Goal: Navigation & Orientation: Understand site structure

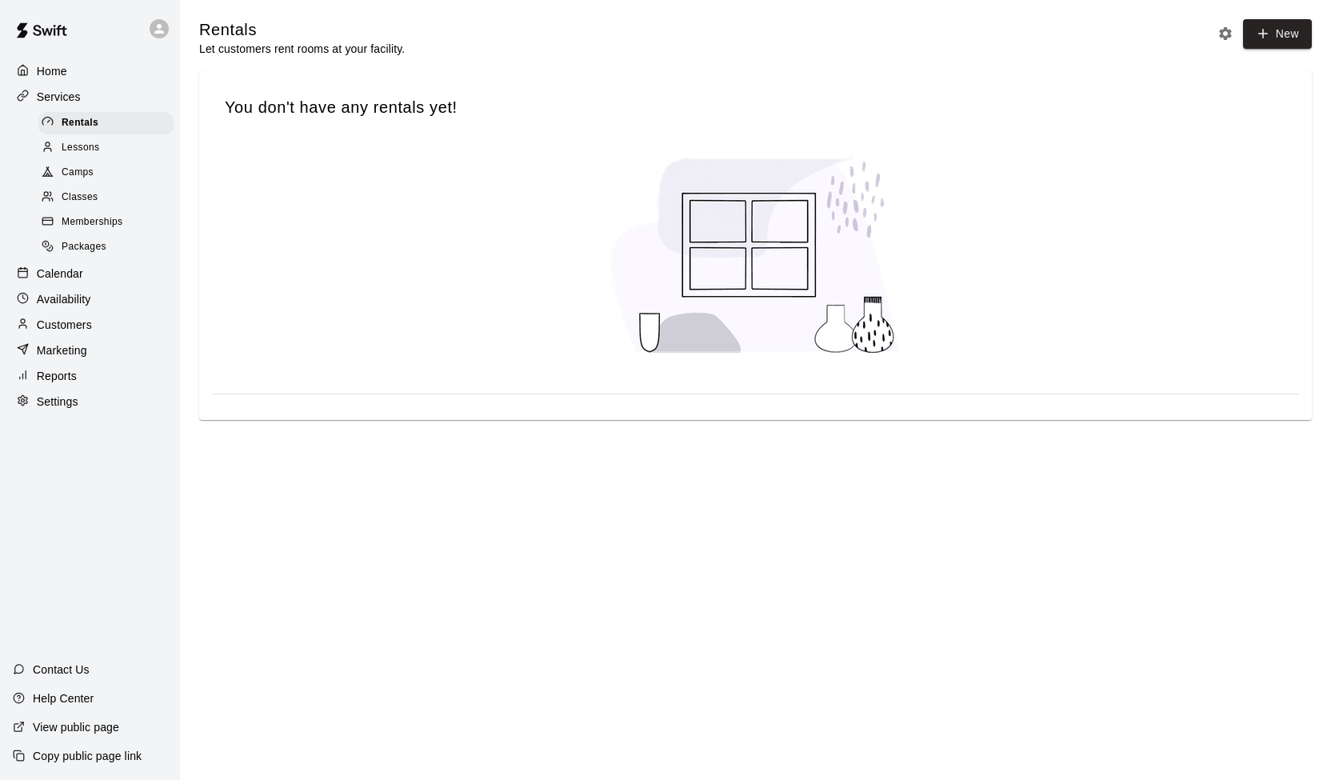
click at [89, 149] on span "Lessons" at bounding box center [81, 148] width 38 height 16
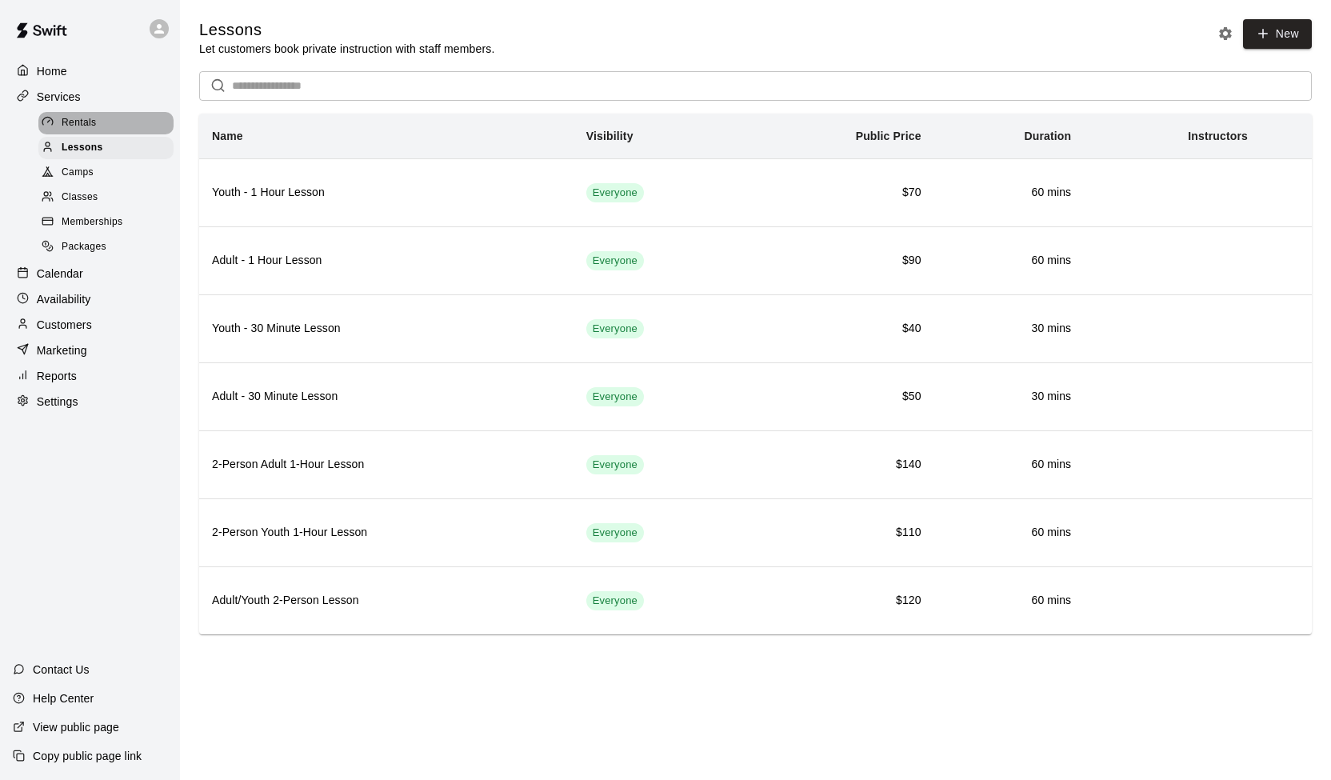
click at [94, 128] on span "Rentals" at bounding box center [79, 123] width 35 height 16
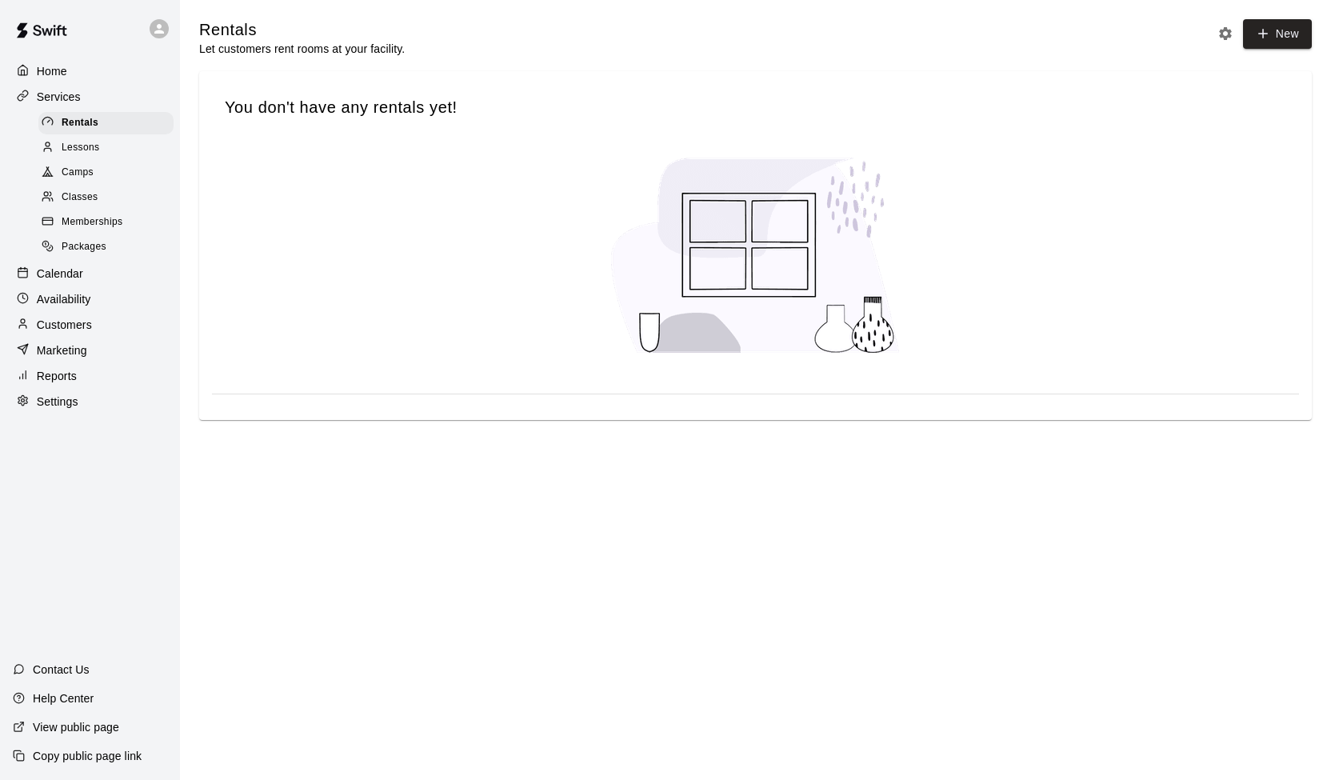
click at [86, 78] on div "Home" at bounding box center [90, 71] width 154 height 24
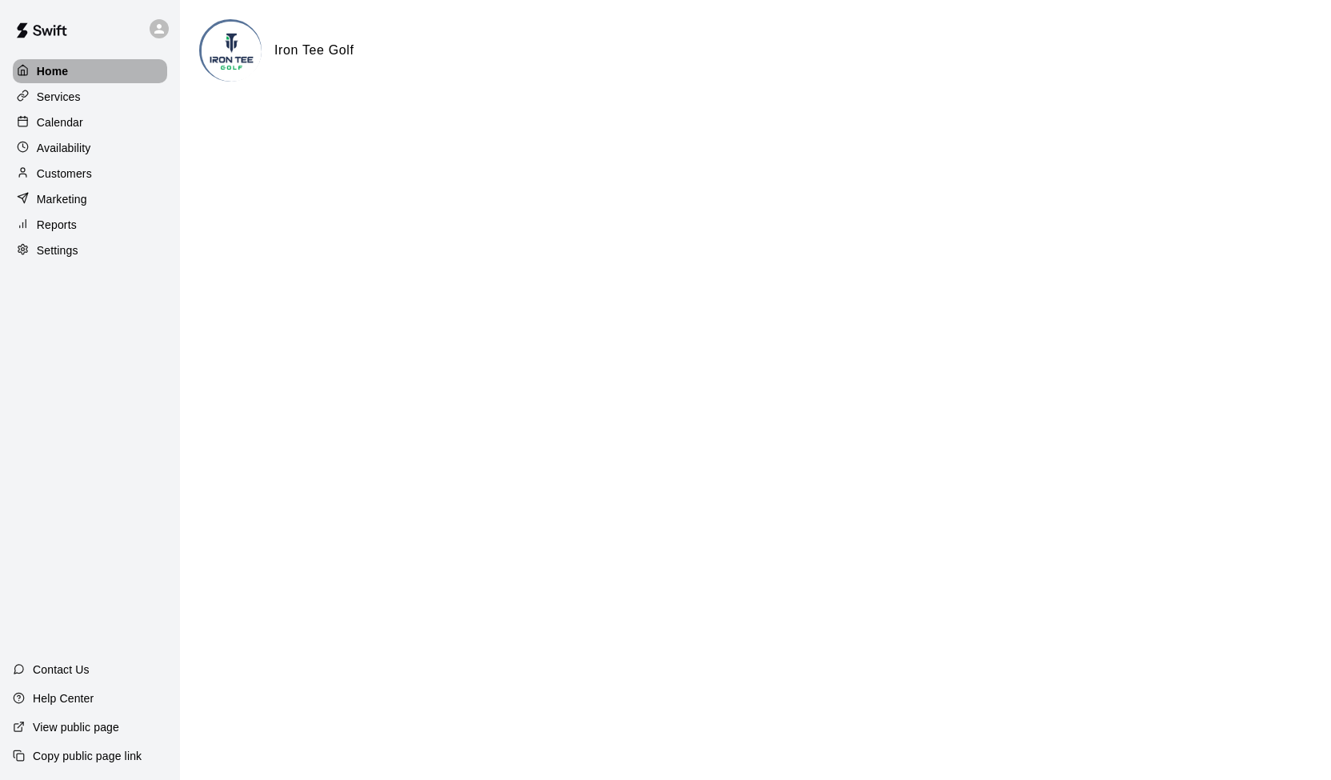
click at [57, 71] on p "Home" at bounding box center [53, 71] width 32 height 16
click at [58, 126] on p "Calendar" at bounding box center [60, 122] width 46 height 16
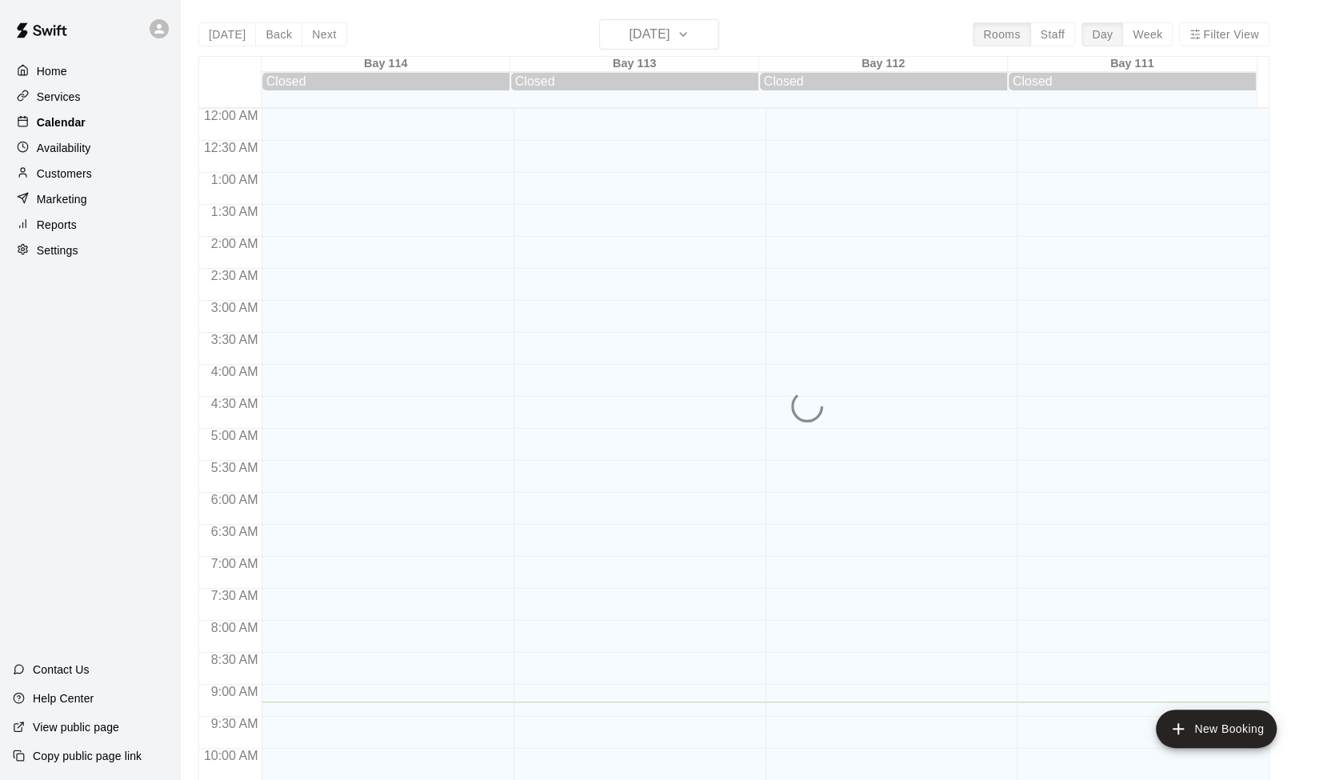
scroll to position [593, 0]
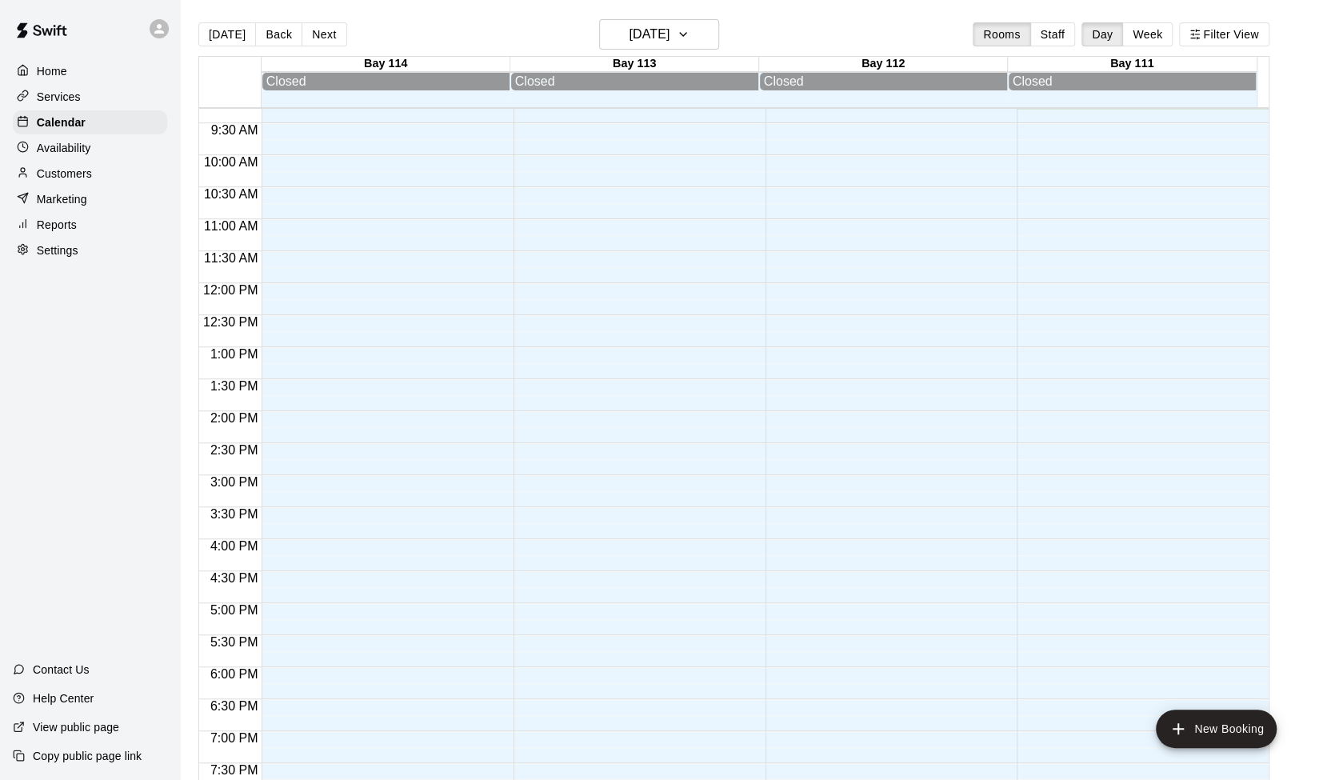
click at [53, 89] on div "Services" at bounding box center [90, 97] width 154 height 24
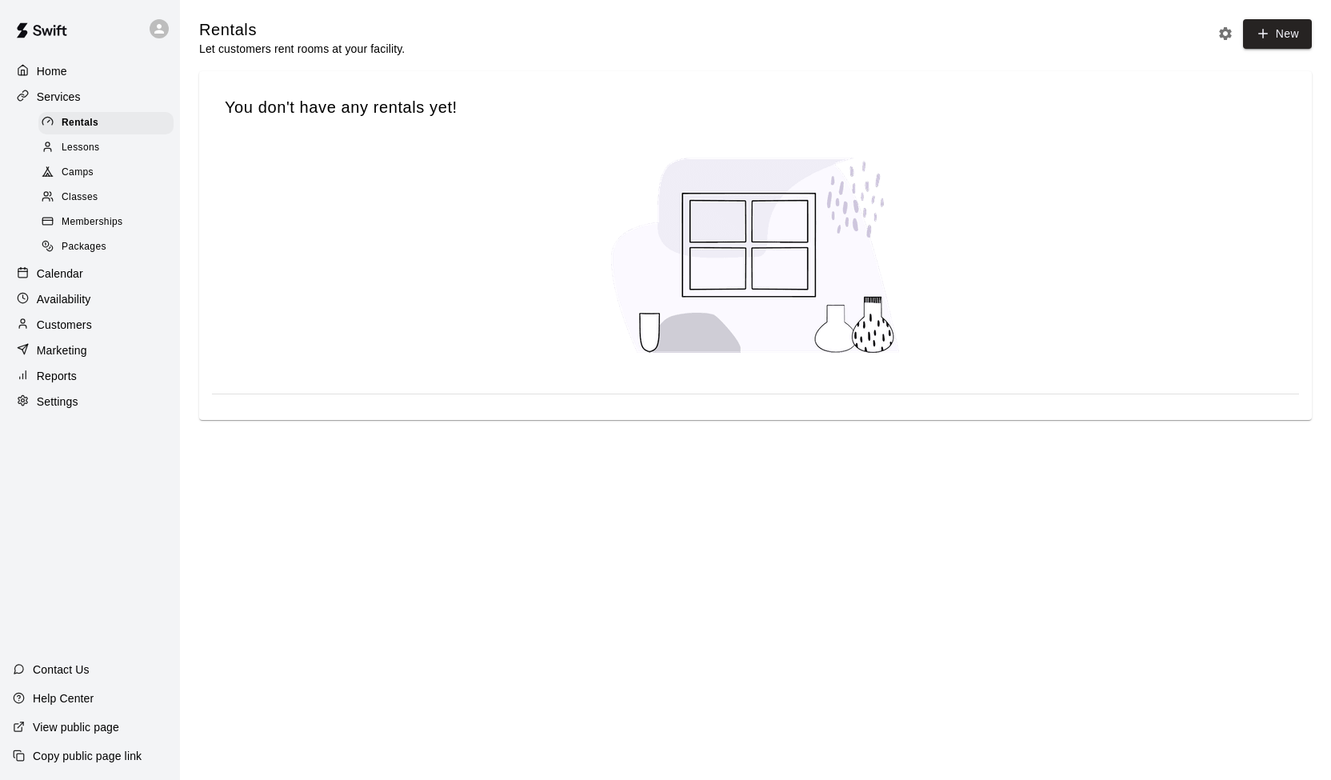
click at [94, 151] on span "Lessons" at bounding box center [81, 148] width 38 height 16
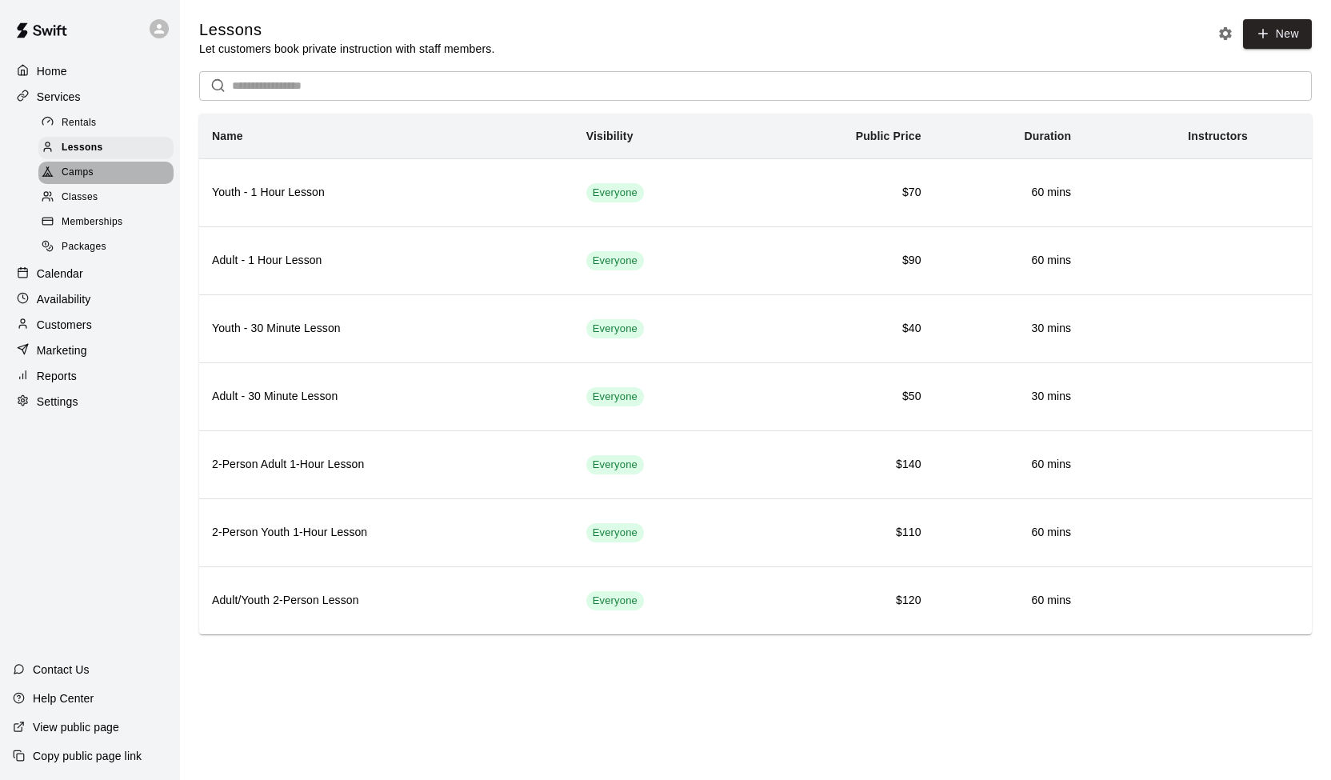
click at [98, 178] on div "Camps" at bounding box center [105, 173] width 135 height 22
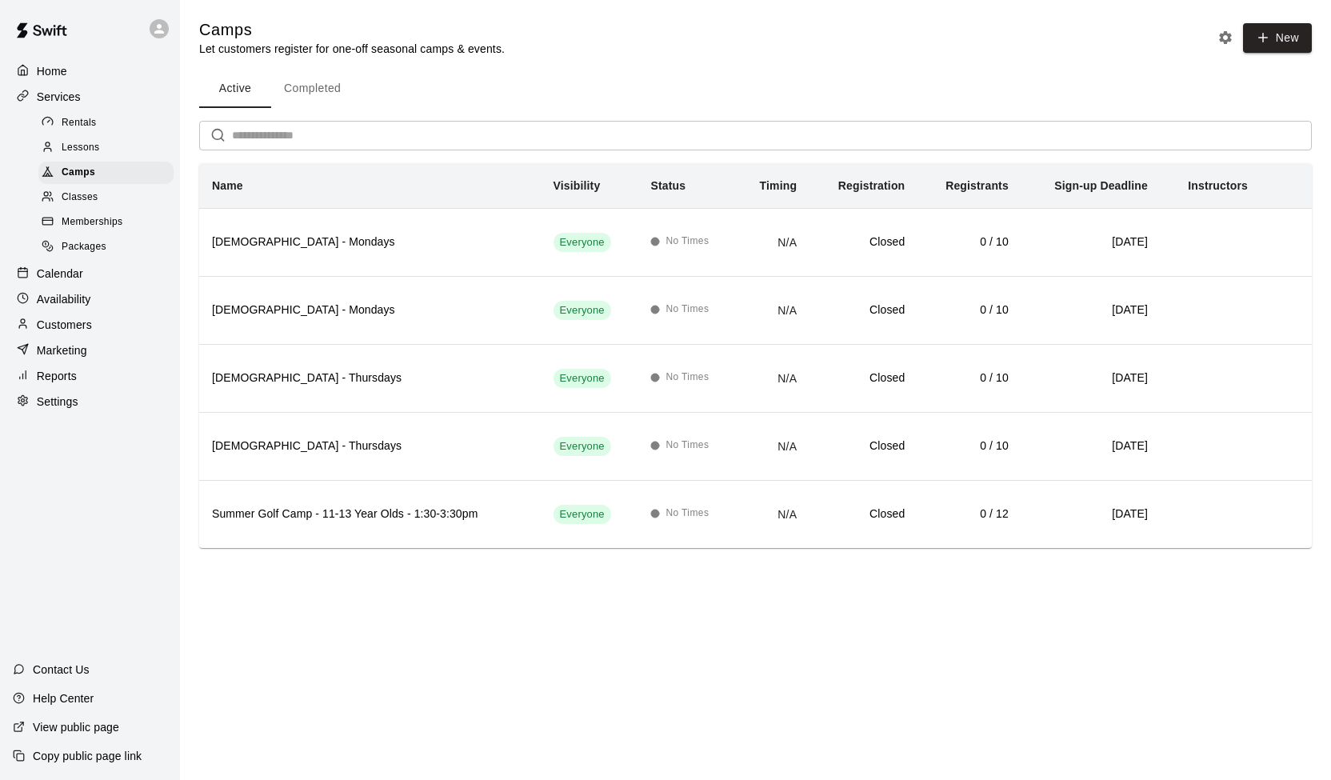
click at [105, 200] on div "Classes" at bounding box center [105, 197] width 135 height 22
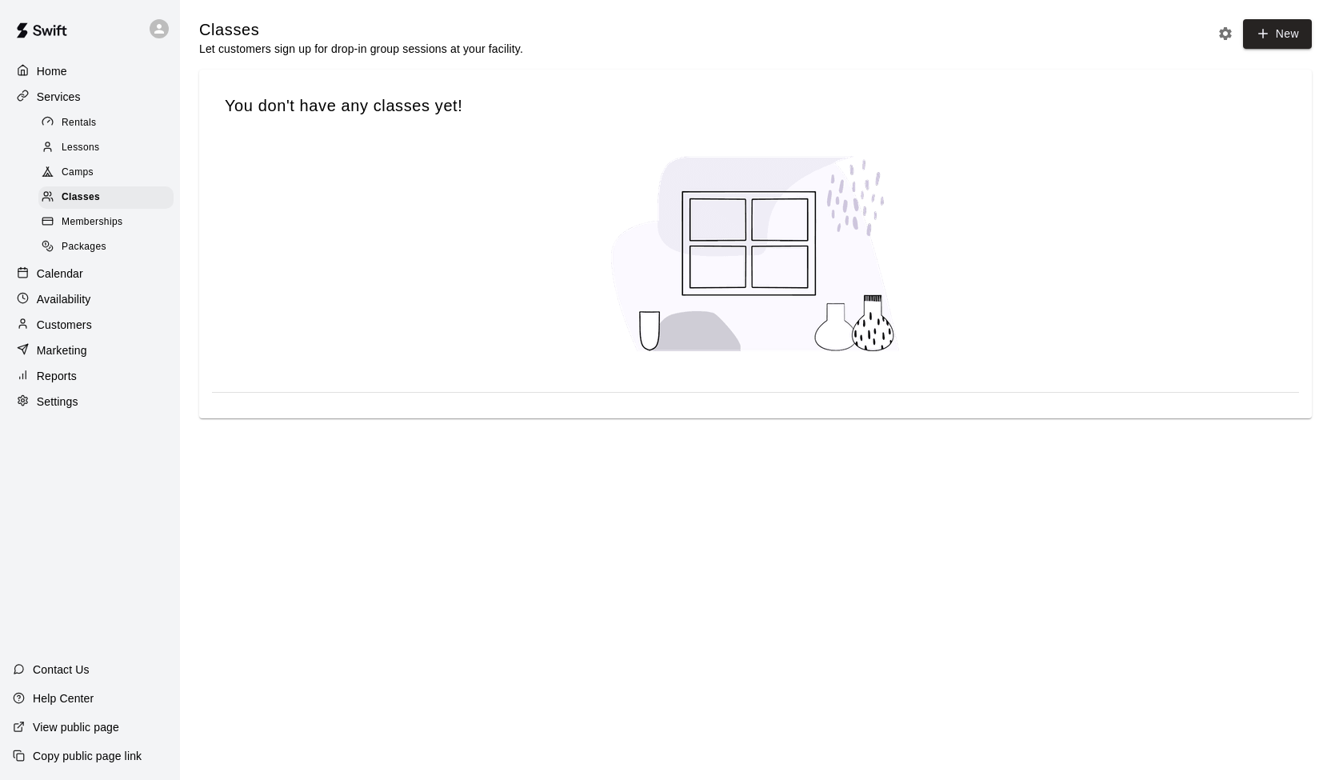
click at [125, 226] on div "Memberships" at bounding box center [105, 222] width 135 height 22
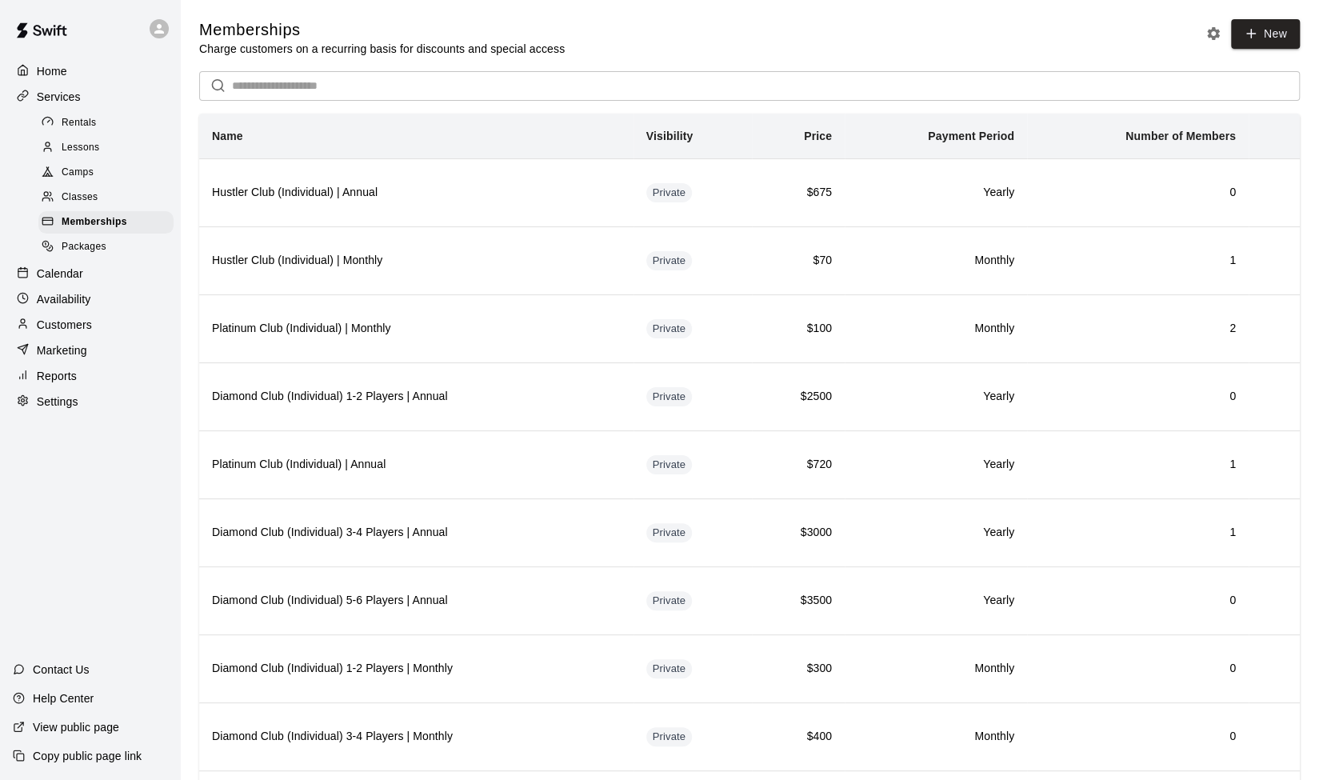
click at [125, 256] on div "Packages" at bounding box center [105, 247] width 135 height 22
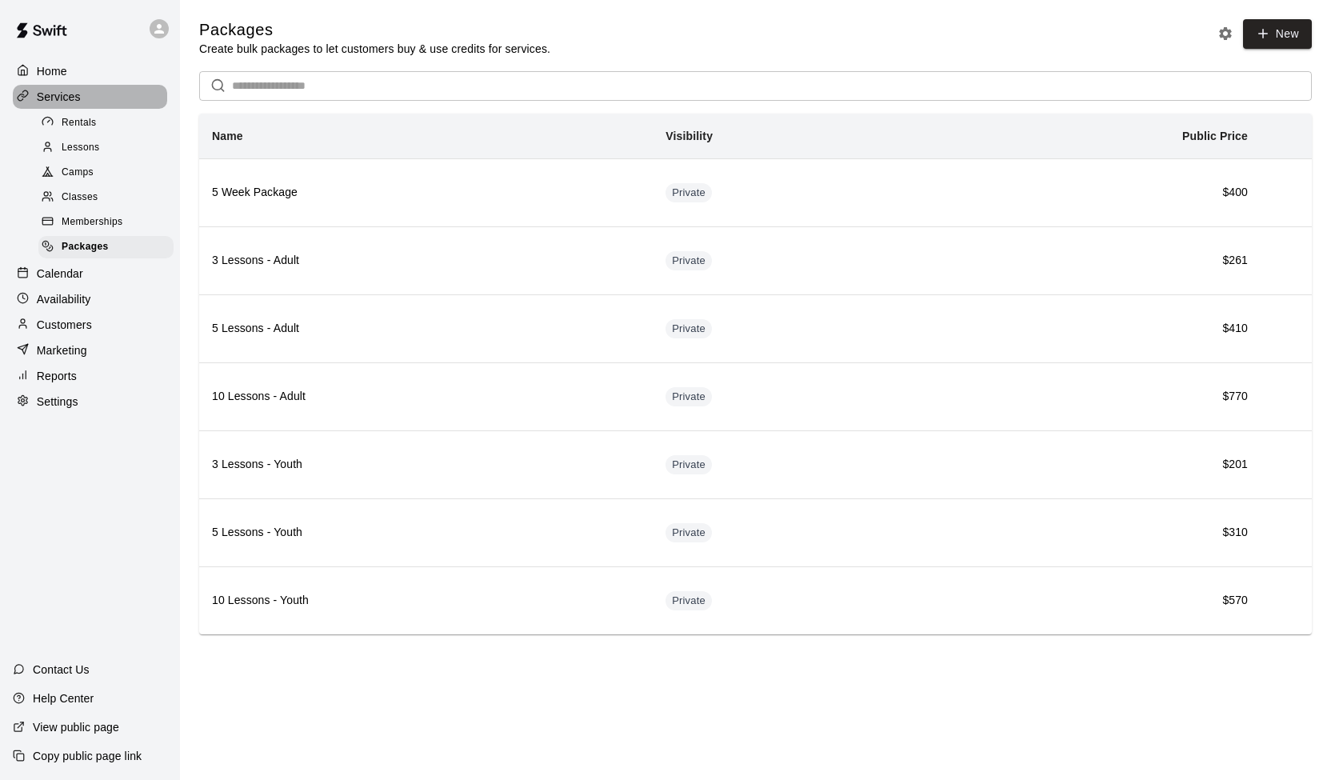
click at [61, 98] on p "Services" at bounding box center [59, 97] width 44 height 16
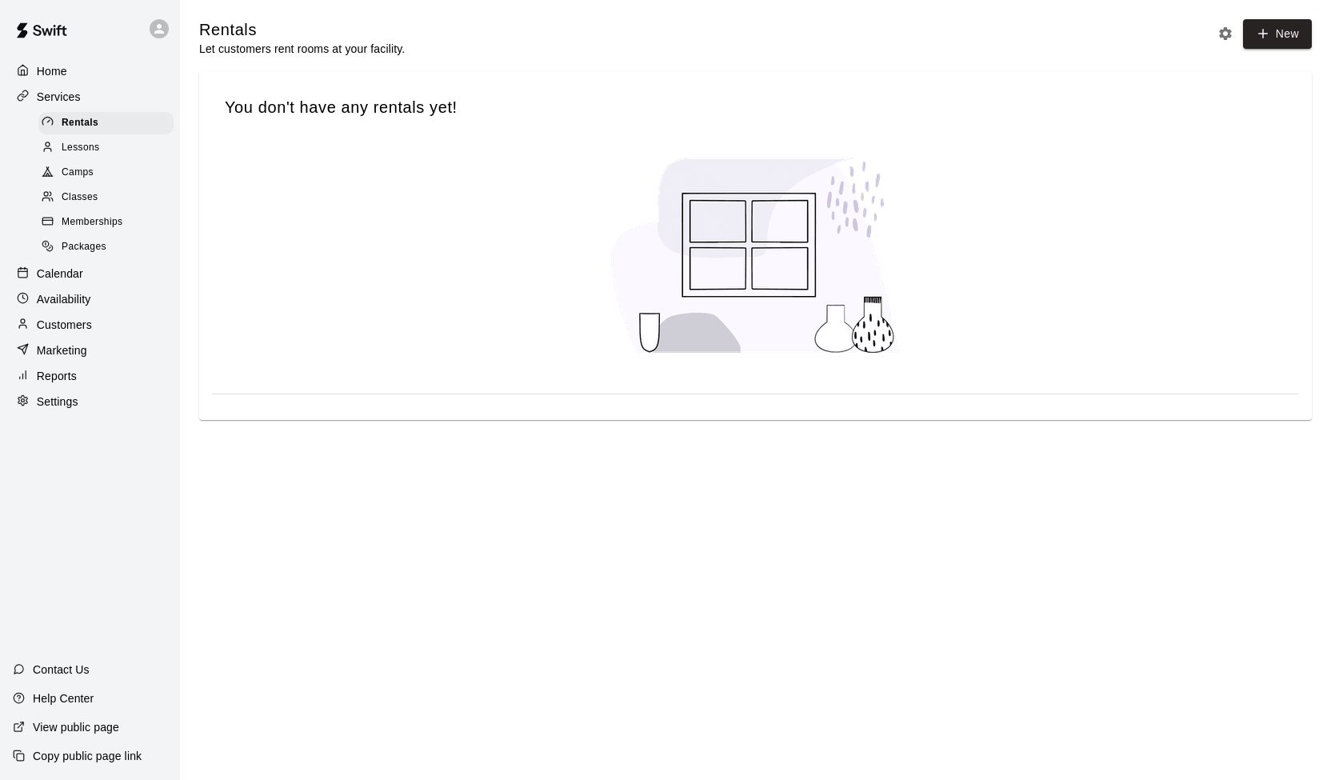
click at [86, 151] on span "Lessons" at bounding box center [81, 148] width 38 height 16
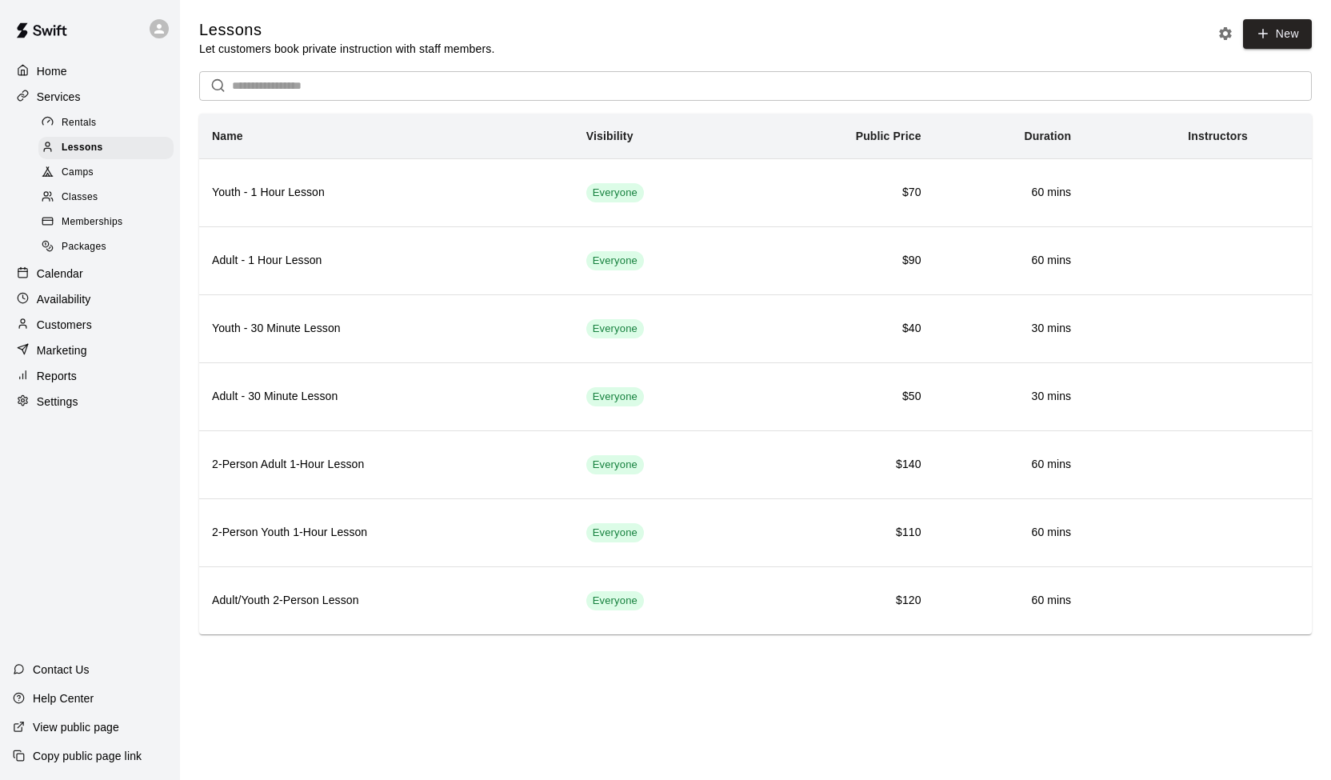
click at [62, 281] on p "Calendar" at bounding box center [60, 273] width 46 height 16
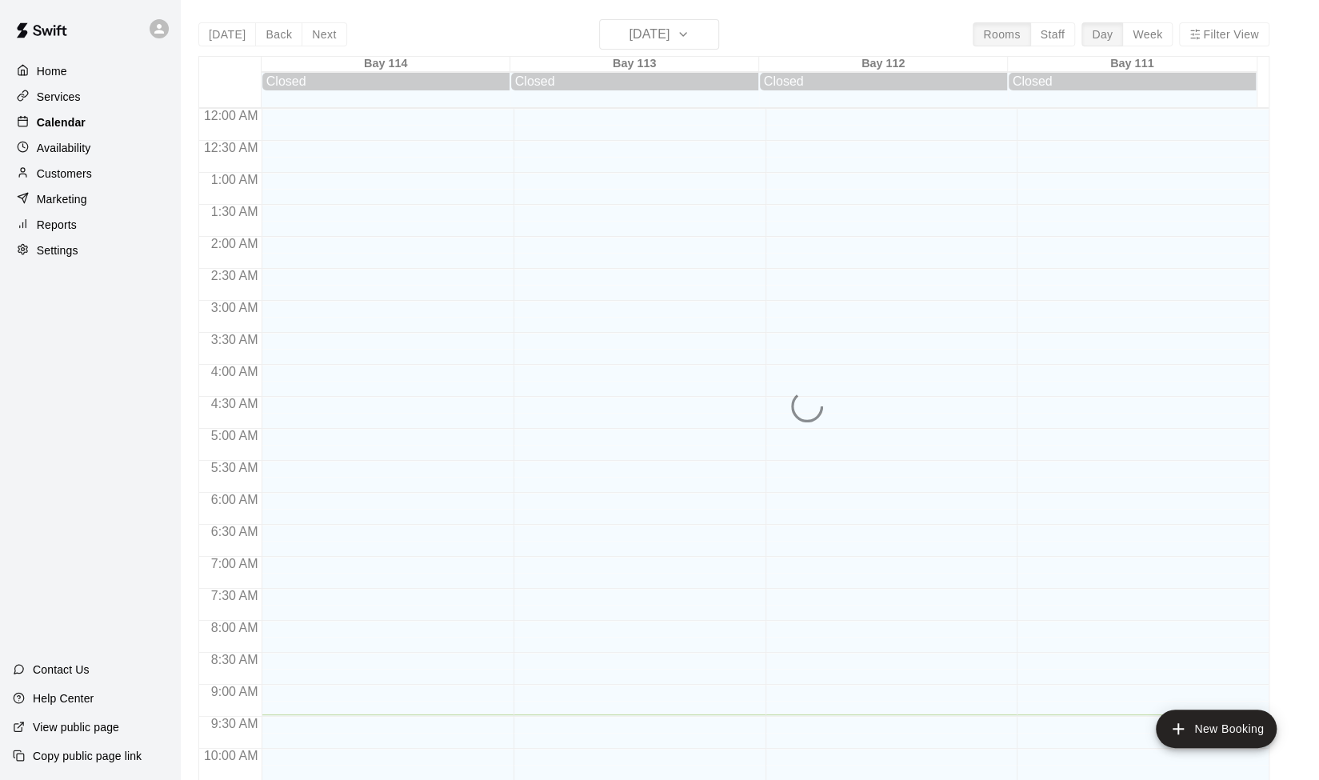
scroll to position [606, 0]
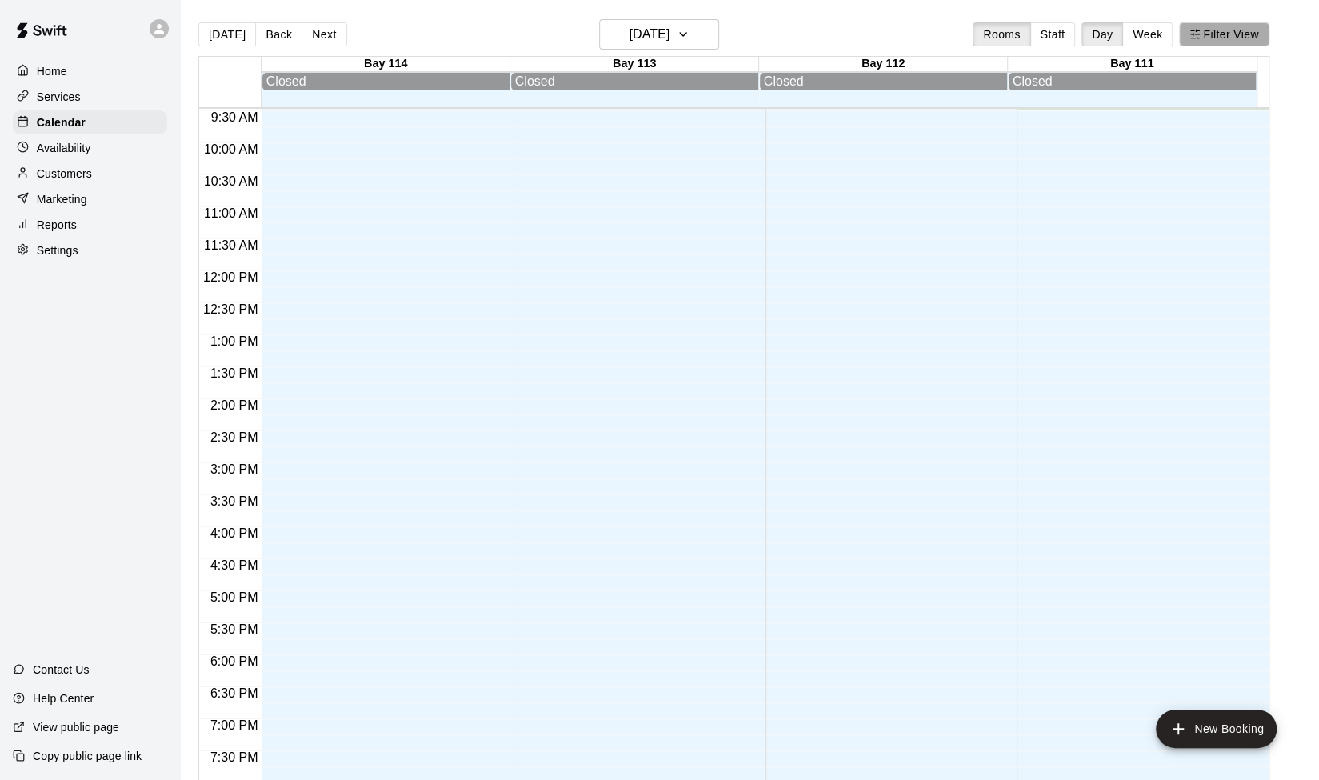
click at [1215, 30] on button "Filter View" at bounding box center [1224, 34] width 90 height 24
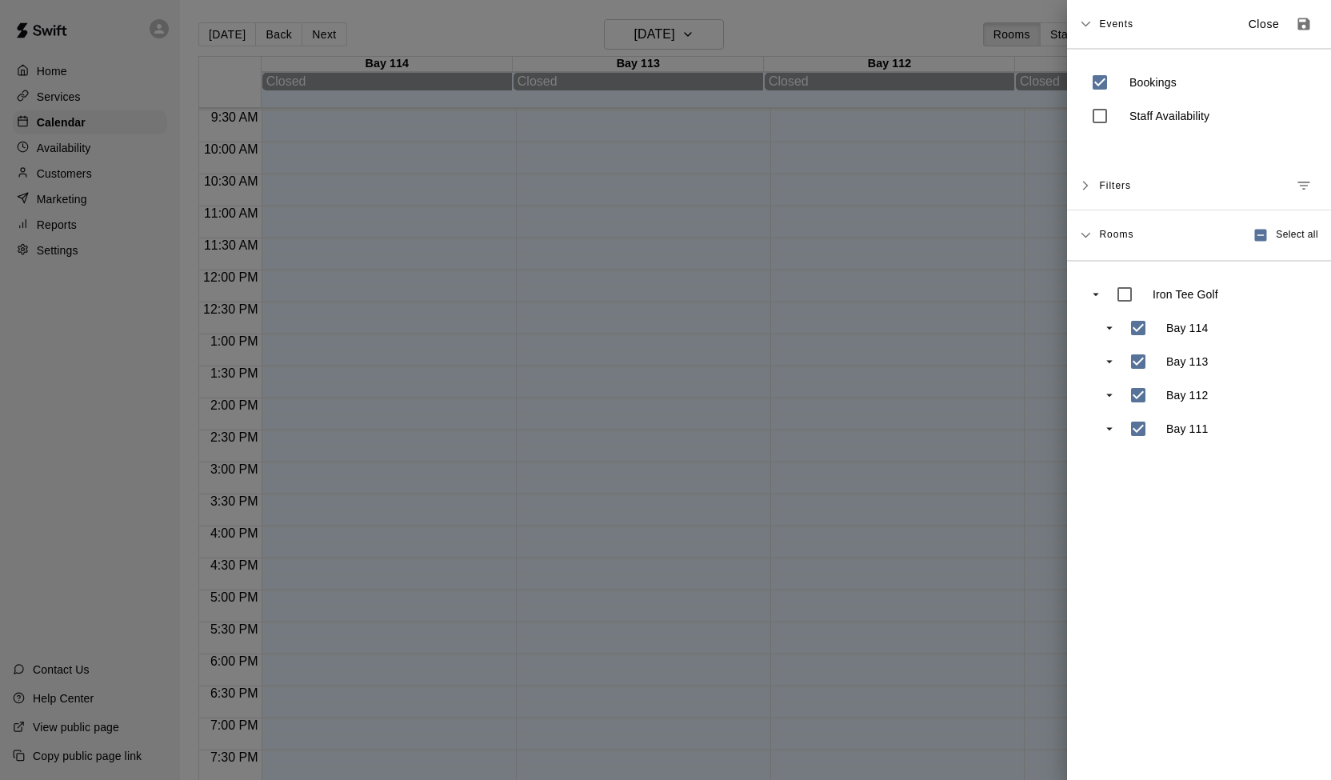
click at [929, 44] on div at bounding box center [665, 390] width 1331 height 780
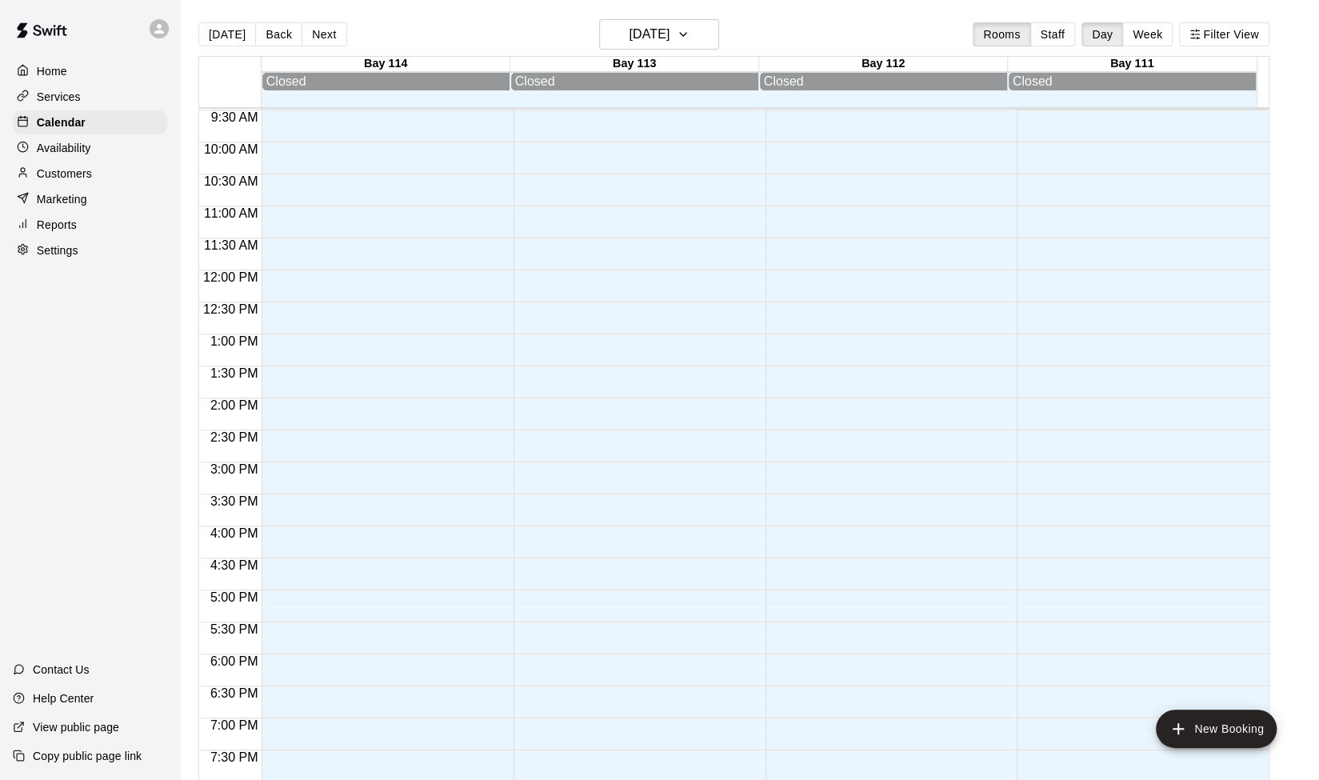
click at [147, 427] on div "Home Services Calendar Availability Customers Marketing Reports Settings Contac…" at bounding box center [90, 390] width 180 height 780
click at [64, 231] on p "Reports" at bounding box center [57, 225] width 40 height 16
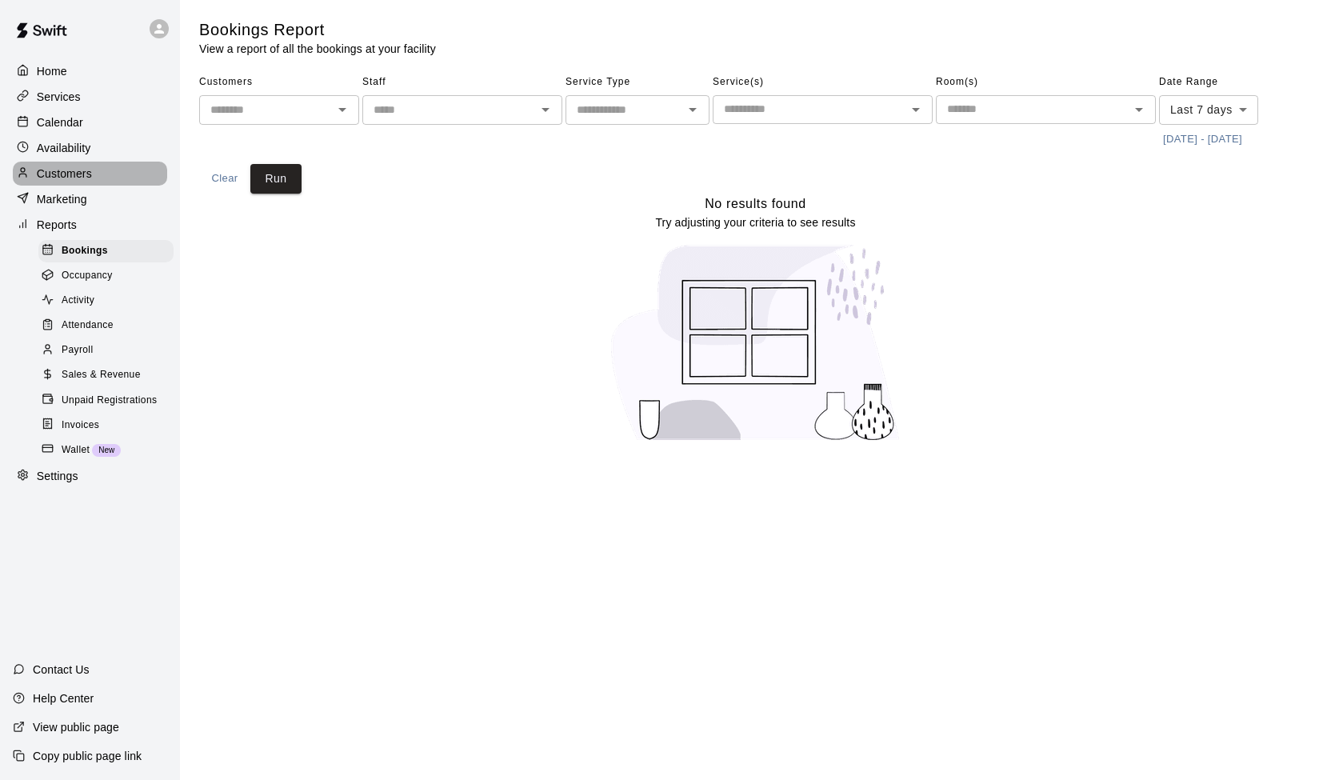
click at [106, 179] on div "Customers" at bounding box center [90, 174] width 154 height 24
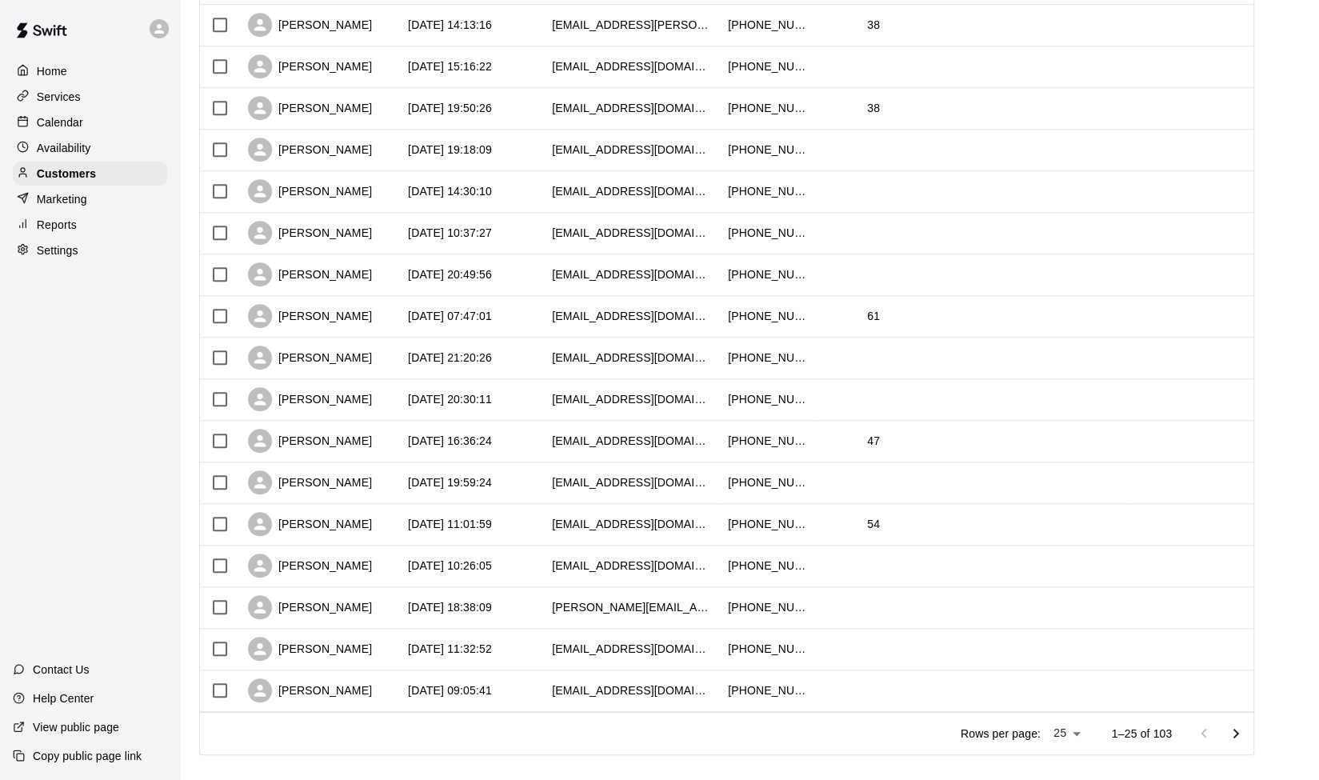
scroll to position [601, 0]
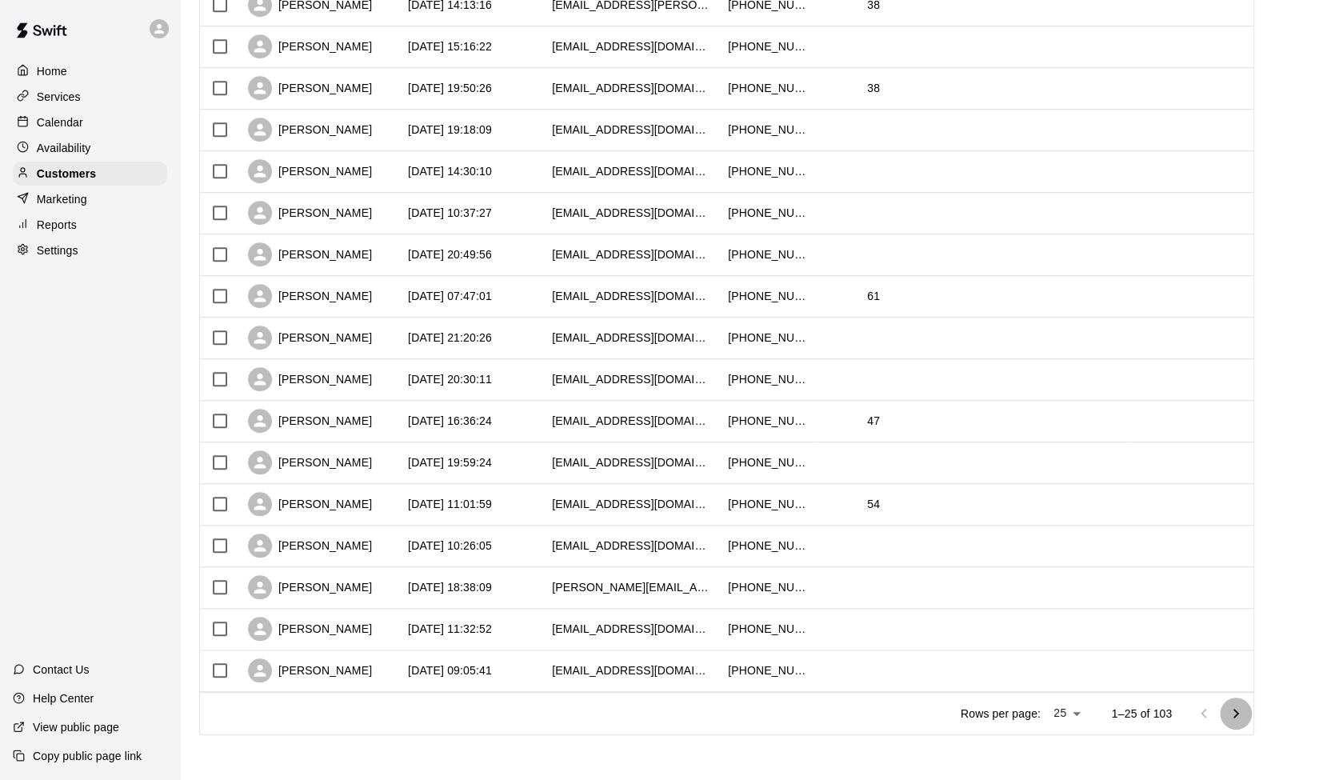
click at [1245, 712] on icon "Go to next page" at bounding box center [1235, 713] width 19 height 19
click at [1245, 709] on icon "Go to next page" at bounding box center [1235, 713] width 19 height 19
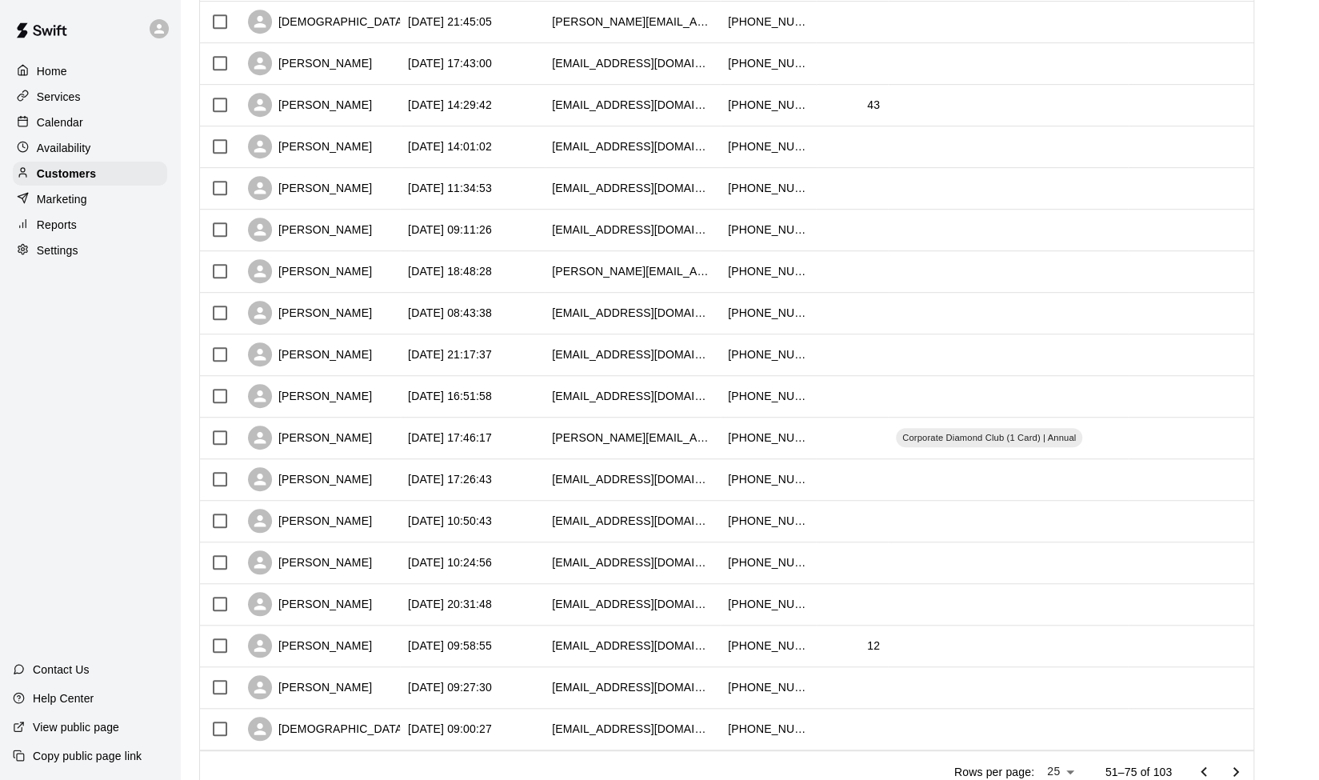
scroll to position [521, 0]
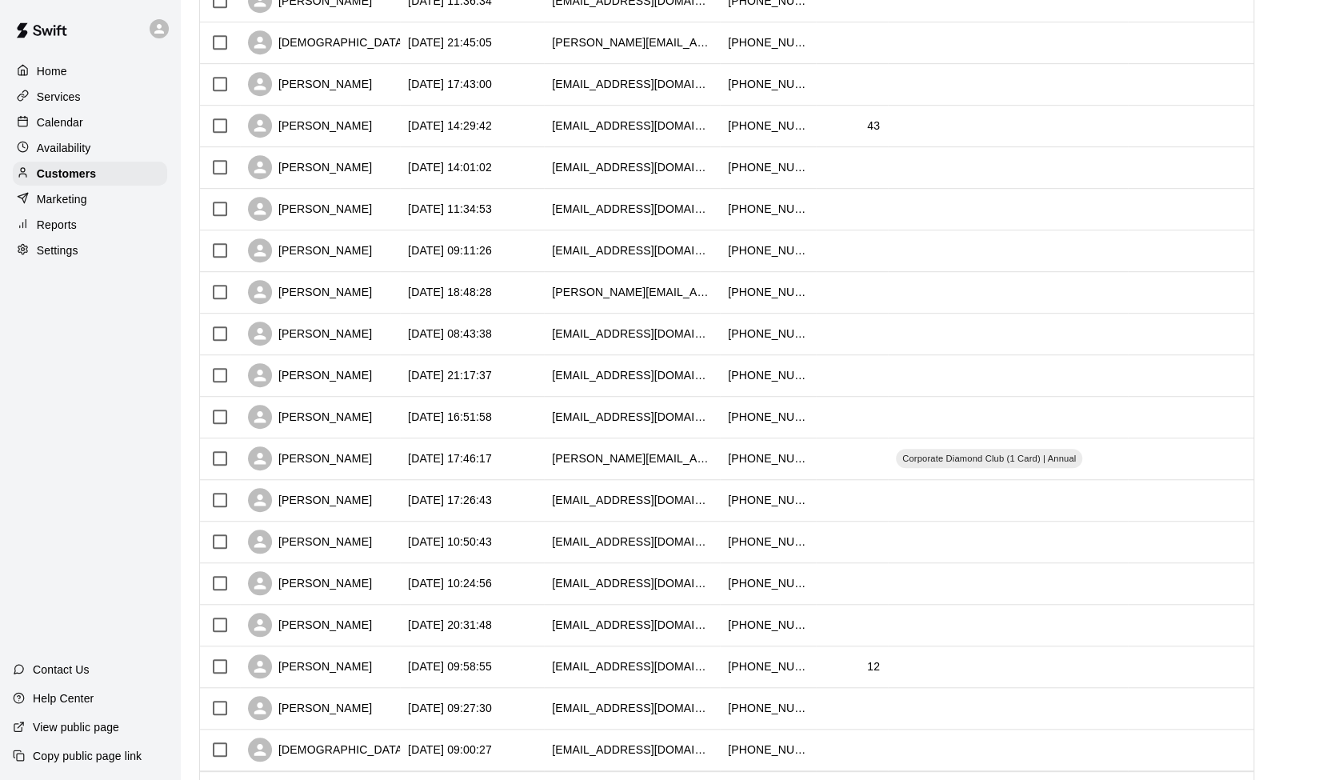
click at [77, 460] on div "Home Services Calendar Availability Customers Marketing Reports Settings Contac…" at bounding box center [90, 390] width 180 height 780
click at [72, 224] on p "Reports" at bounding box center [57, 225] width 40 height 16
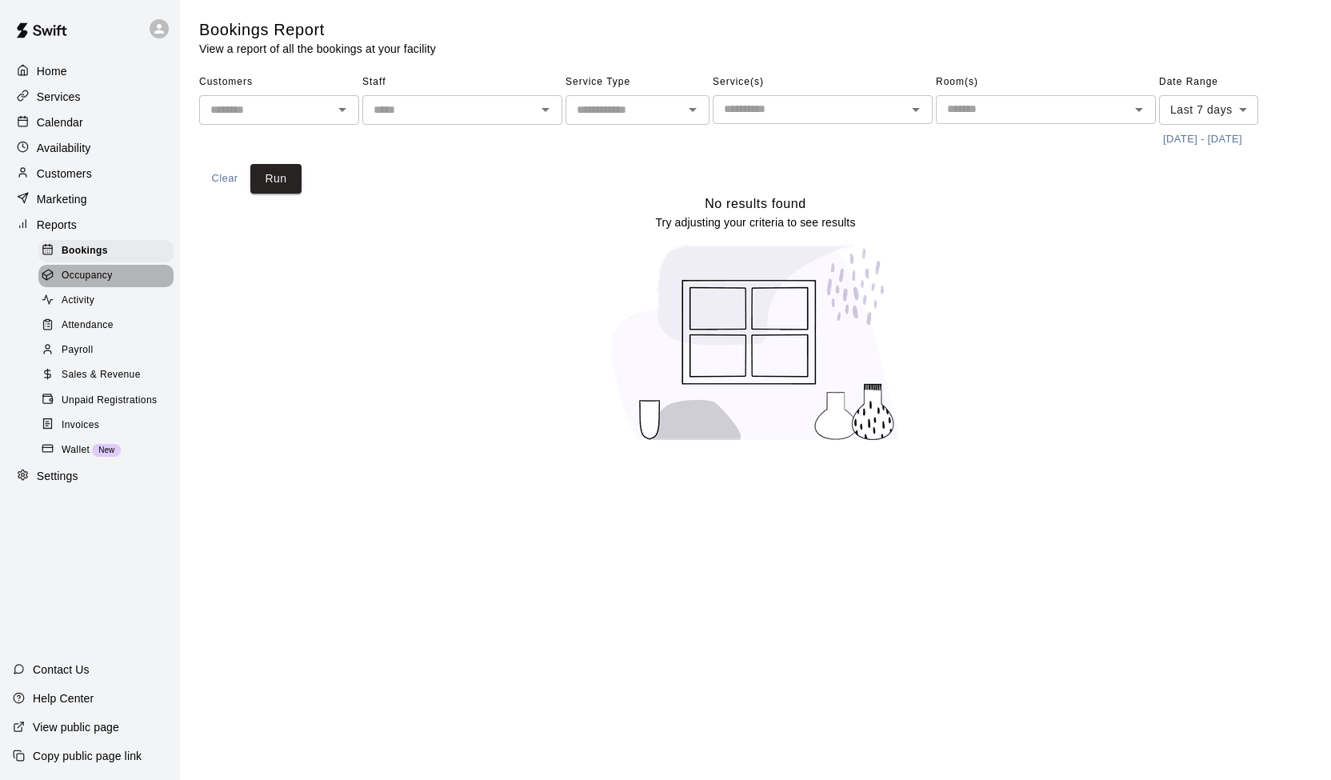
click at [124, 285] on div "Occupancy" at bounding box center [105, 276] width 135 height 22
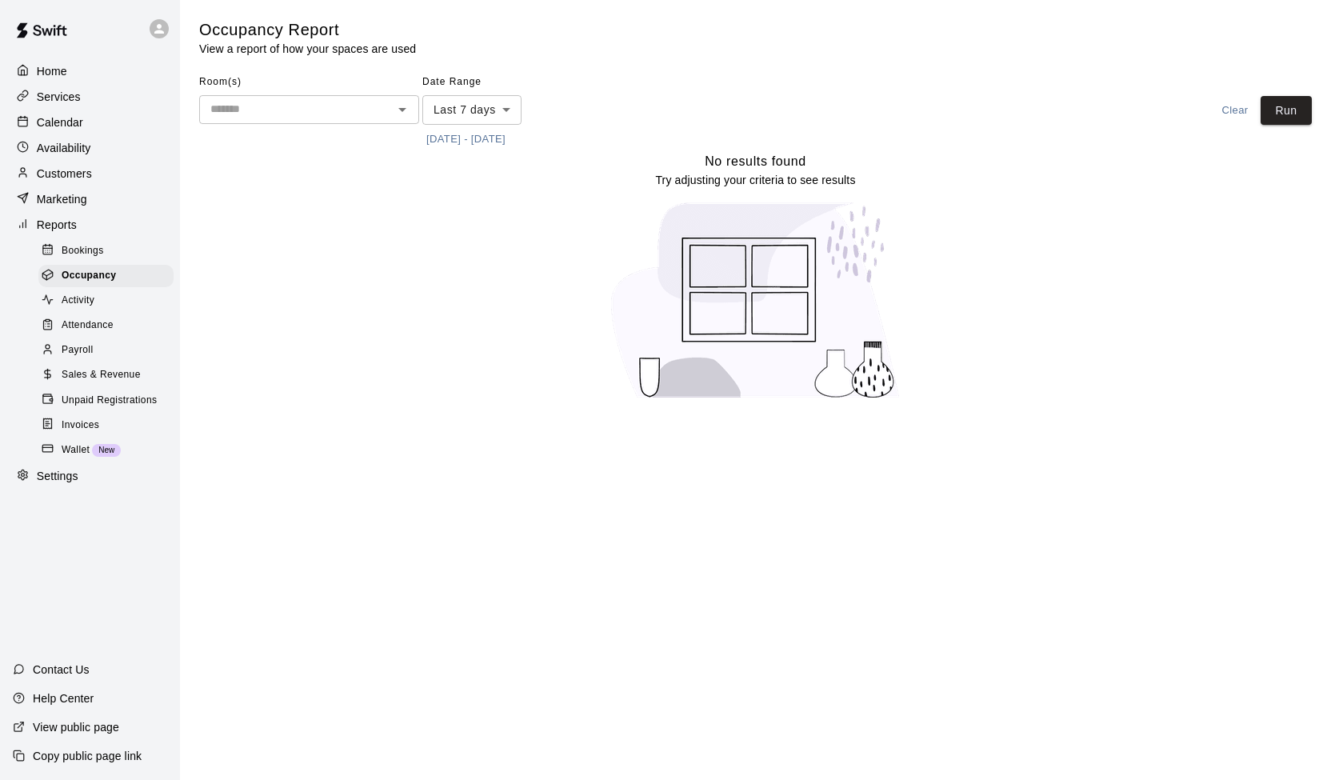
click at [123, 306] on div "Activity" at bounding box center [105, 300] width 135 height 22
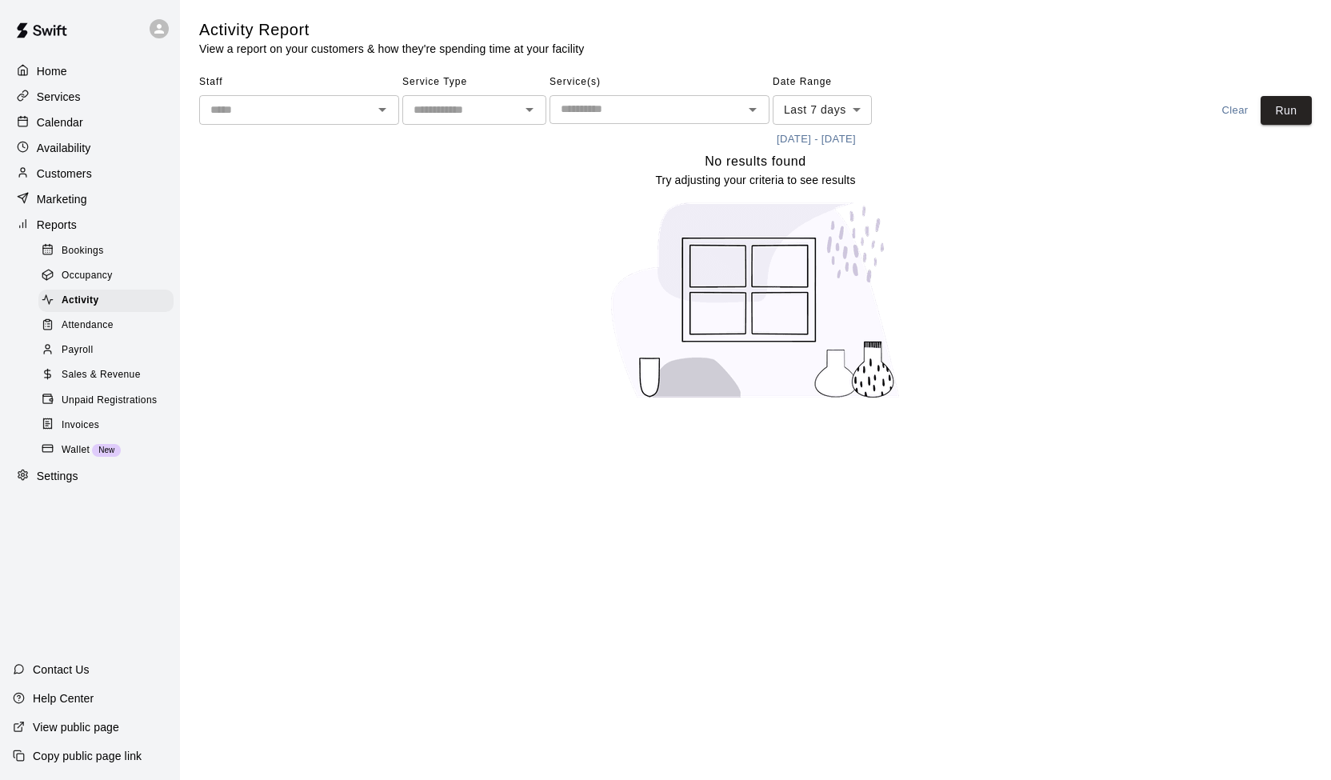
click at [118, 332] on div "Attendance" at bounding box center [105, 325] width 135 height 22
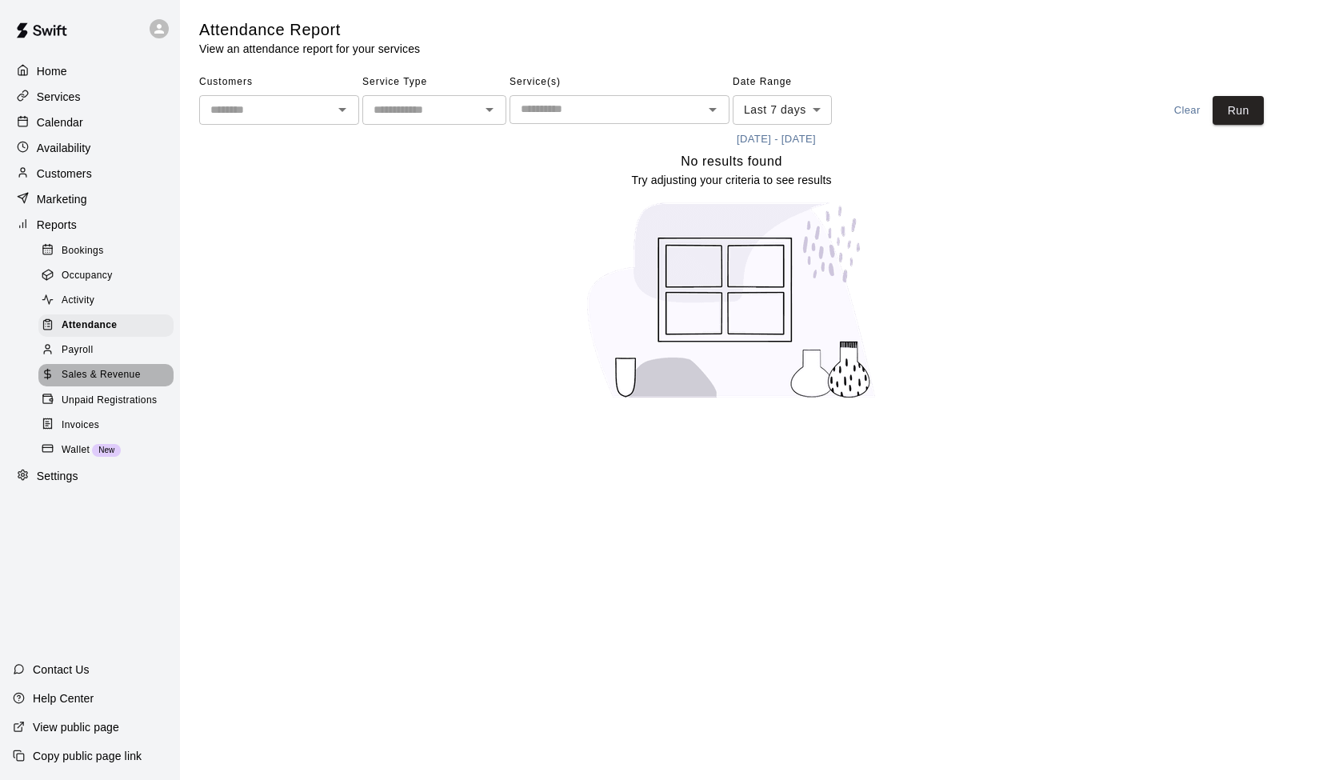
click at [98, 383] on span "Sales & Revenue" at bounding box center [101, 375] width 79 height 16
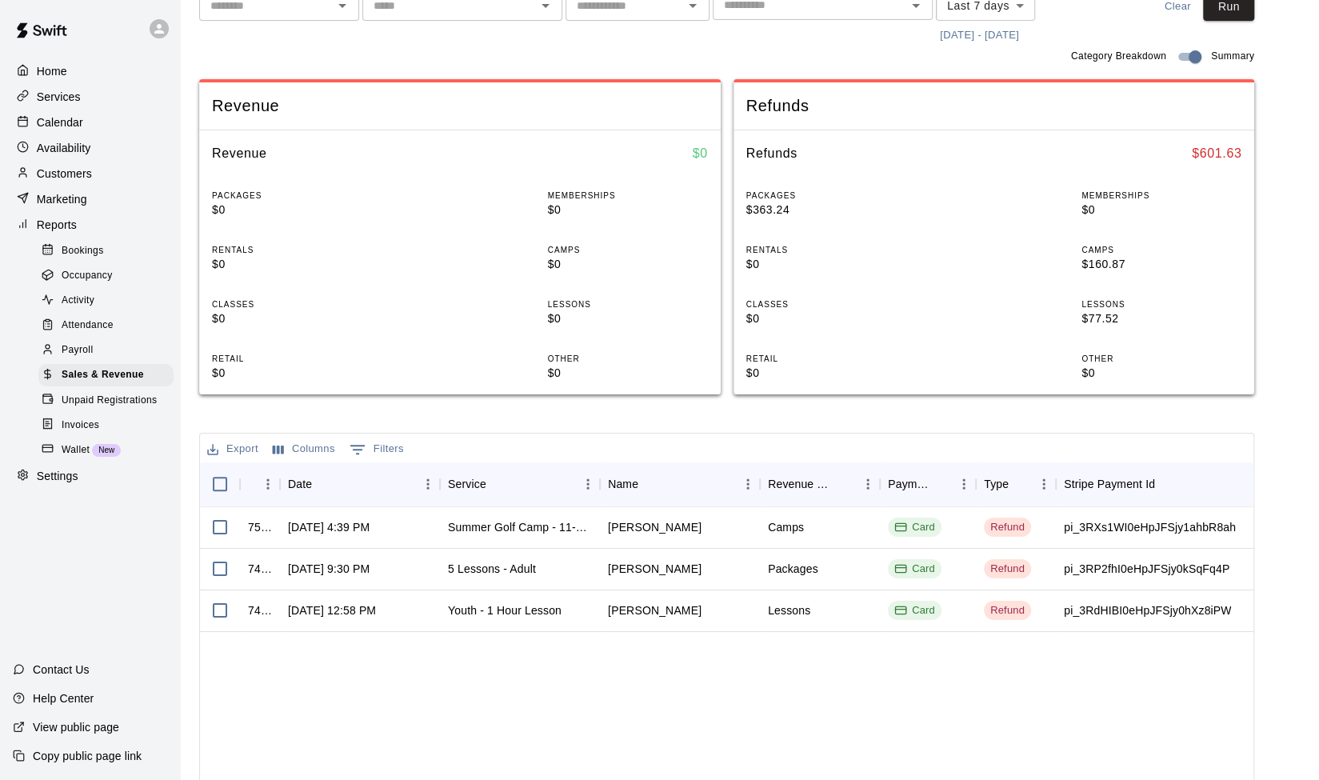
scroll to position [373, 0]
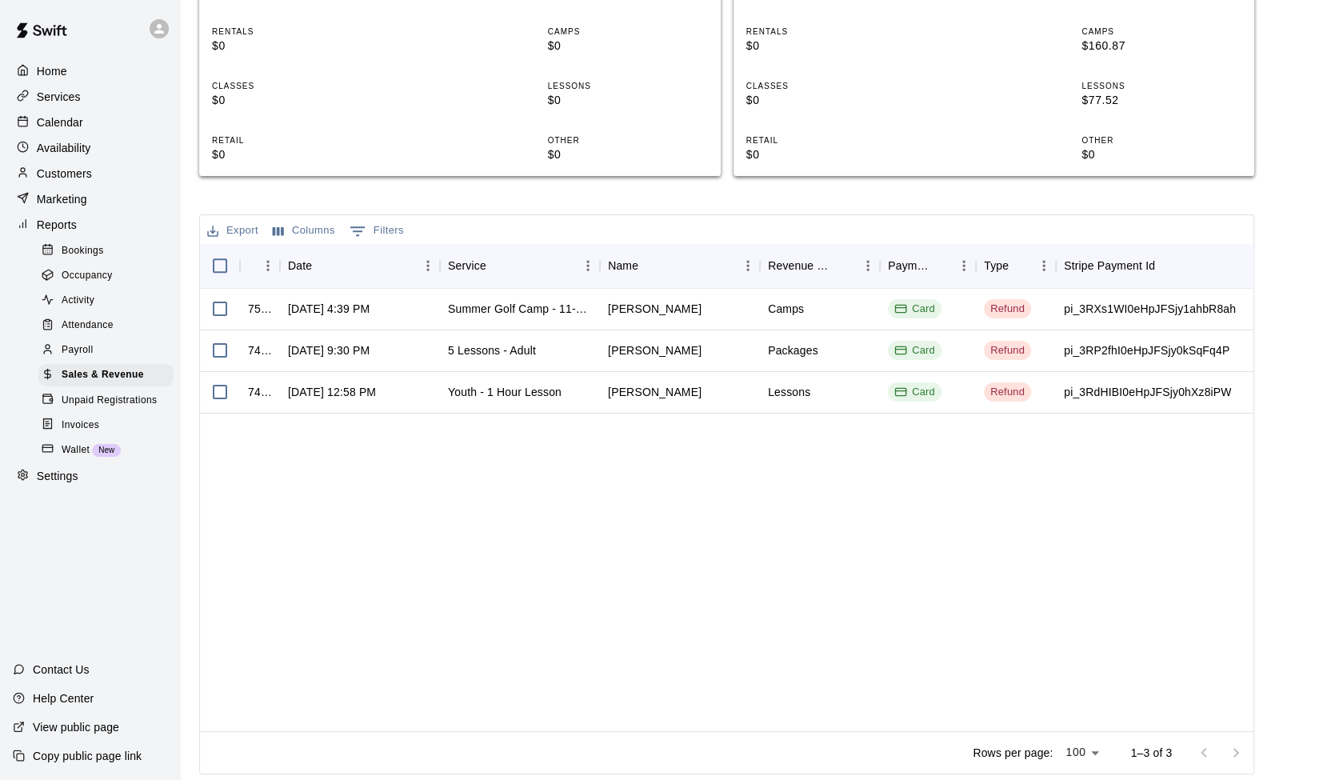
click at [671, 548] on div "752233 [DATE] 4:39 PM Summer Golf Camp - 11-13 Year Olds - 1:30-3:30pm [PERSON_…" at bounding box center [1019, 510] width 1639 height 442
